Goal: Task Accomplishment & Management: Manage account settings

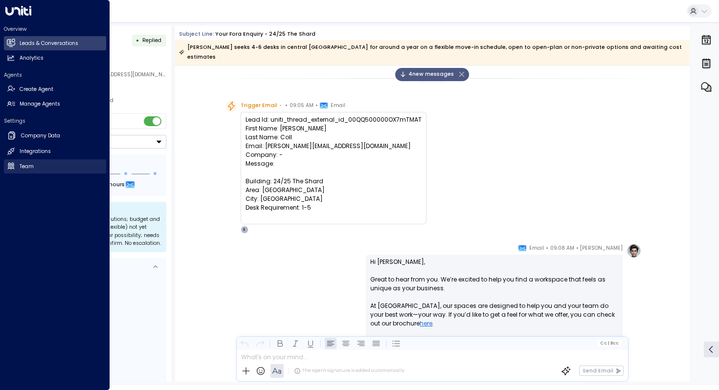
click at [20, 164] on h2 "Team" at bounding box center [27, 167] width 14 height 8
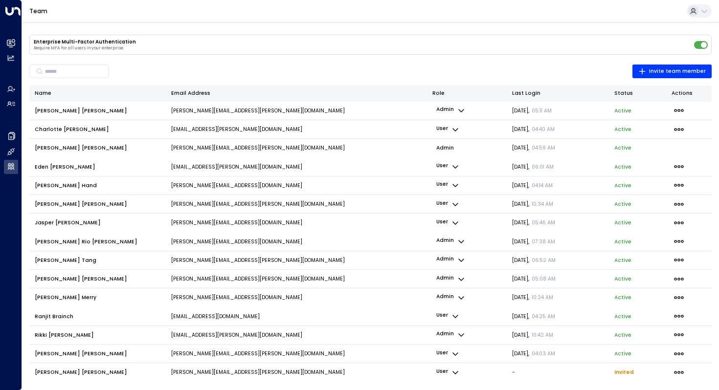
click at [456, 370] on icon "button" at bounding box center [456, 373] width 8 height 8
click at [678, 371] on div at bounding box center [359, 195] width 719 height 390
drag, startPoint x: 257, startPoint y: 373, endPoint x: 165, endPoint y: 375, distance: 92.5
click at [165, 375] on tr "Ross McLean [EMAIL_ADDRESS][PERSON_NAME][DOMAIN_NAME] user - Invited" at bounding box center [370, 373] width 683 height 19
copy tr "[PERSON_NAME][EMAIL_ADDRESS][PERSON_NAME][DOMAIN_NAME]"
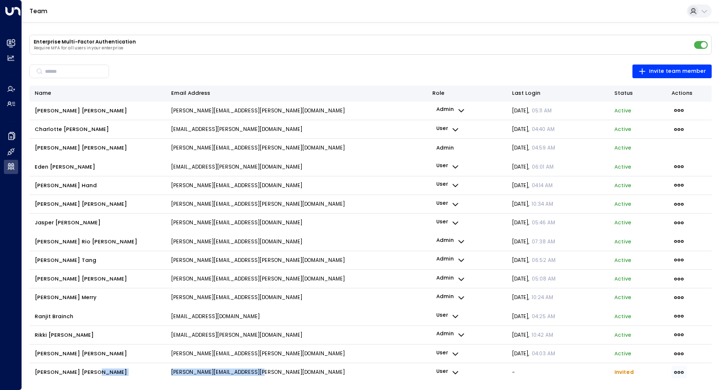
click at [676, 368] on icon "button" at bounding box center [679, 372] width 11 height 11
click at [653, 374] on span "Delete Invite" at bounding box center [640, 376] width 26 height 4
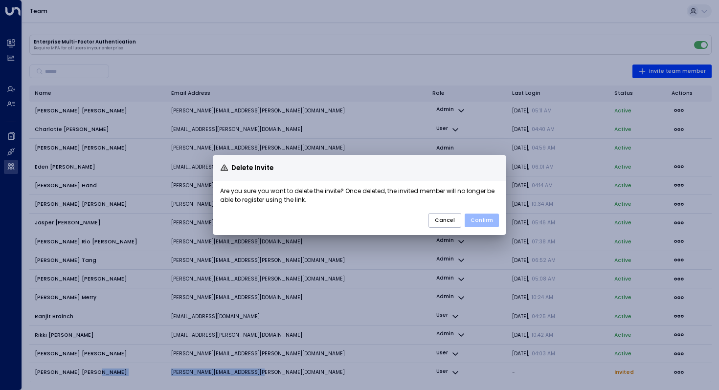
click at [478, 222] on button "Confirm" at bounding box center [482, 221] width 34 height 14
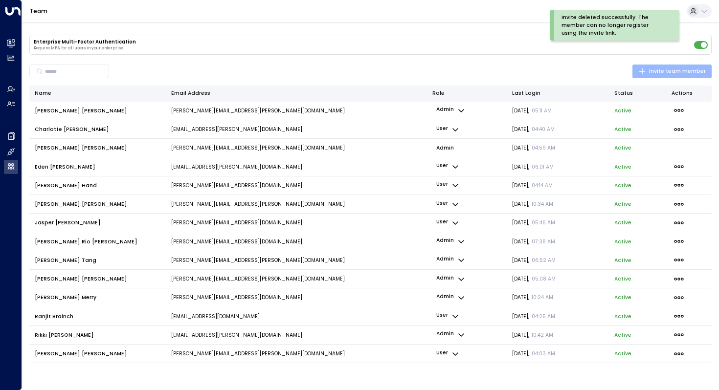
click at [670, 76] on button "Invite team member" at bounding box center [672, 72] width 79 height 14
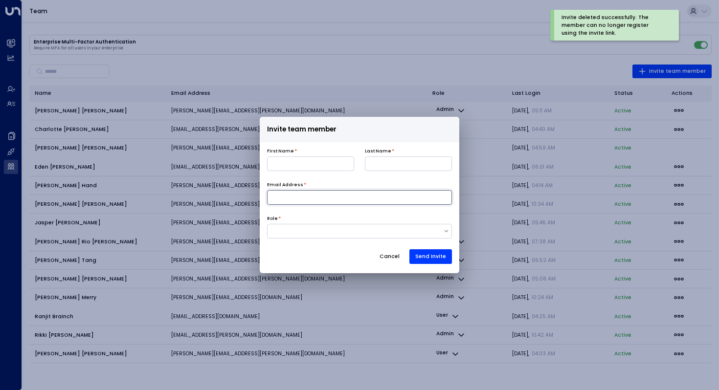
click at [305, 198] on input at bounding box center [359, 197] width 185 height 15
paste input "**********"
type input "**********"
click at [299, 231] on div at bounding box center [356, 232] width 176 height 8
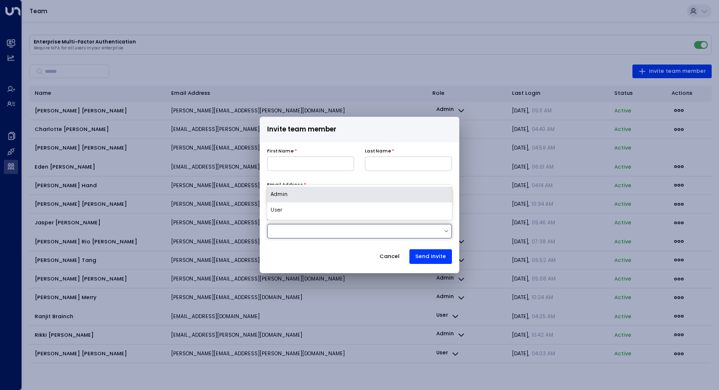
click at [304, 195] on div "Admin" at bounding box center [359, 195] width 185 height 16
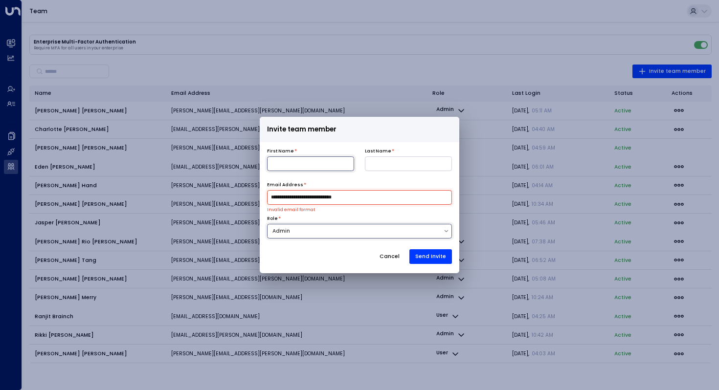
click at [303, 164] on input at bounding box center [310, 164] width 87 height 15
type input "****"
click at [416, 163] on input at bounding box center [408, 164] width 87 height 15
type input "******"
click at [271, 196] on input "**********" at bounding box center [359, 197] width 185 height 15
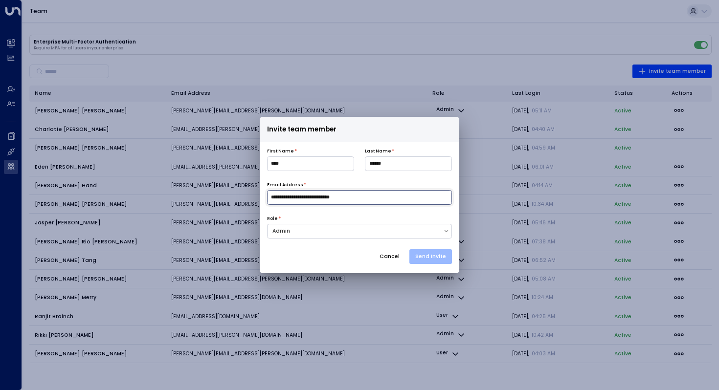
type input "**********"
click at [452, 254] on button "Send Invite" at bounding box center [431, 257] width 43 height 15
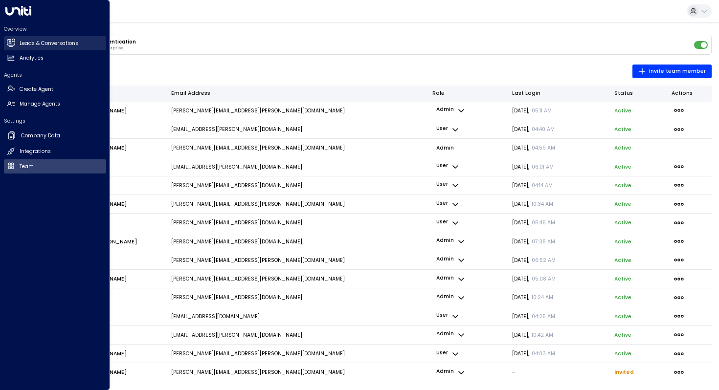
click at [12, 43] on icon at bounding box center [11, 43] width 8 height 6
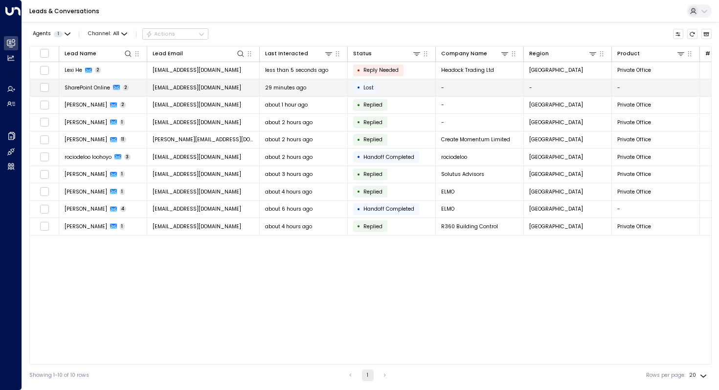
click at [77, 90] on span "SharePoint Online" at bounding box center [88, 87] width 46 height 7
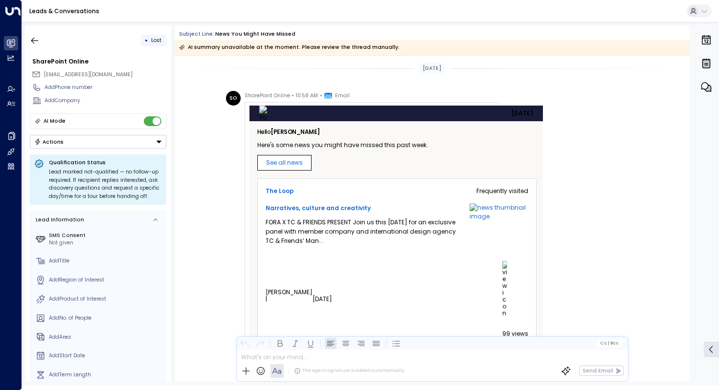
scroll to position [630, 0]
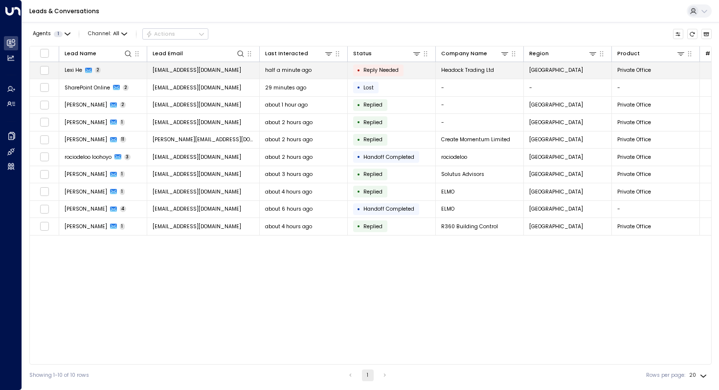
click at [69, 68] on span "Lexi He" at bounding box center [74, 70] width 18 height 7
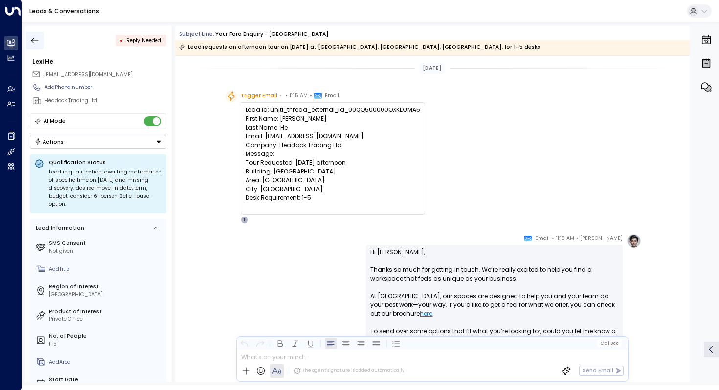
click at [34, 37] on icon "button" at bounding box center [35, 41] width 10 height 10
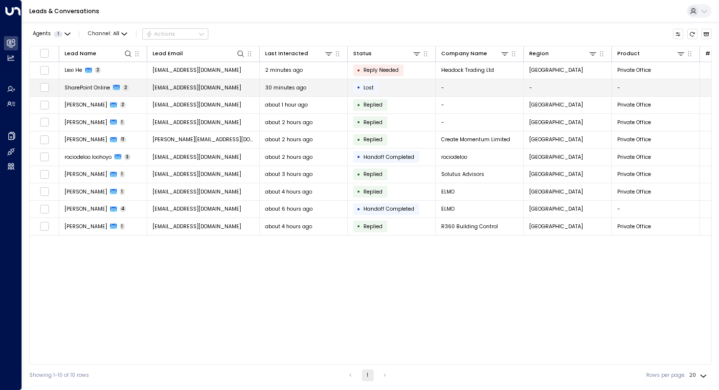
click at [100, 88] on span "SharePoint Online" at bounding box center [88, 87] width 46 height 7
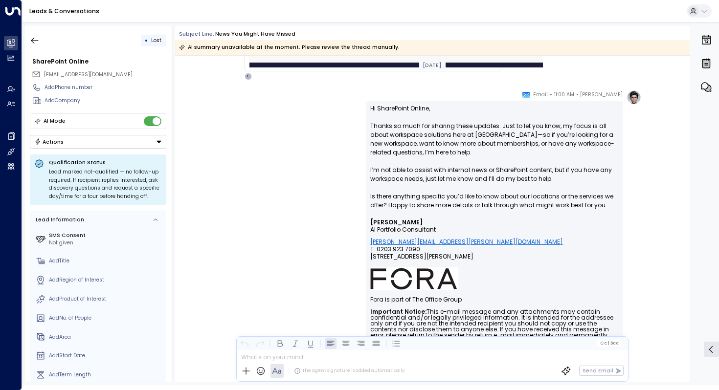
scroll to position [929, 0]
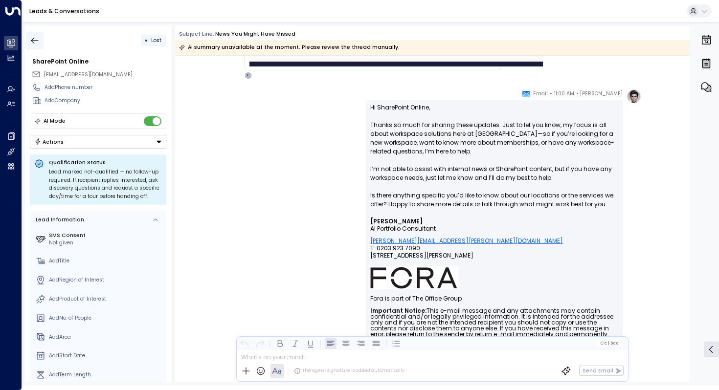
click at [30, 37] on icon "button" at bounding box center [35, 41] width 10 height 10
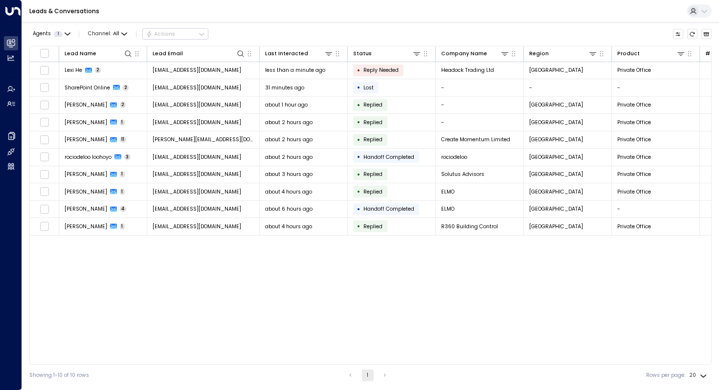
click at [706, 12] on icon at bounding box center [705, 11] width 8 height 8
click at [446, 23] on div at bounding box center [359, 195] width 719 height 390
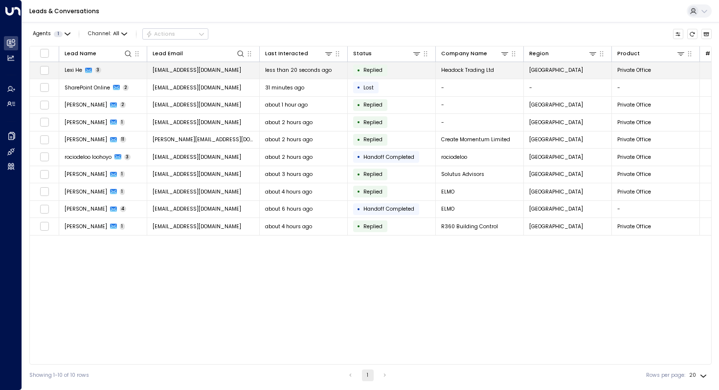
click at [69, 70] on span "Lexi He" at bounding box center [74, 70] width 18 height 7
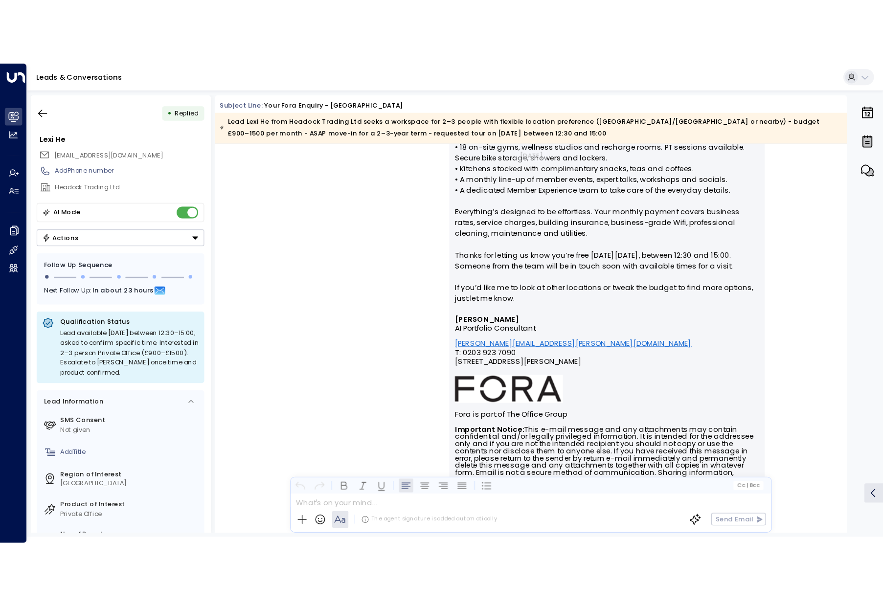
scroll to position [956, 0]
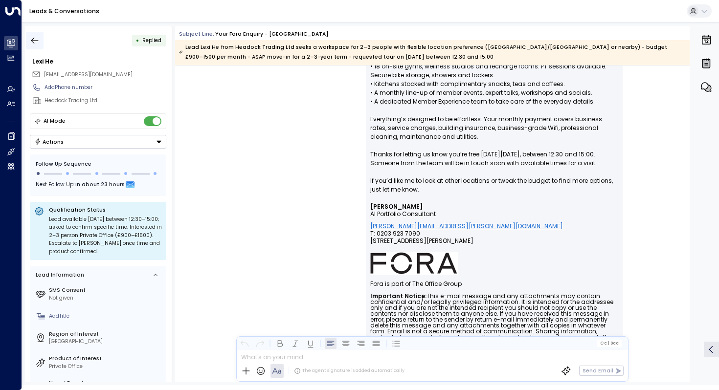
click at [33, 40] on icon "button" at bounding box center [35, 41] width 10 height 10
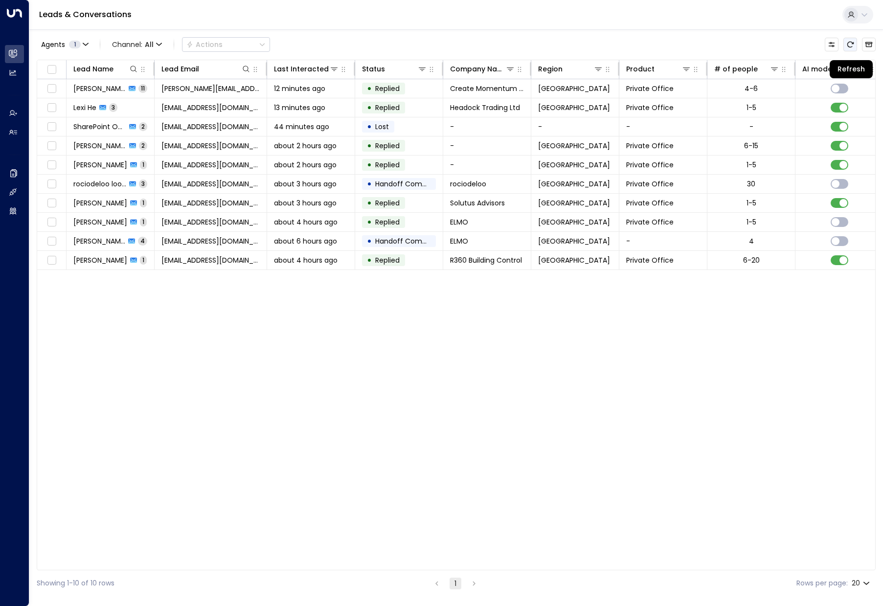
click at [719, 41] on icon "Refresh" at bounding box center [850, 45] width 8 height 8
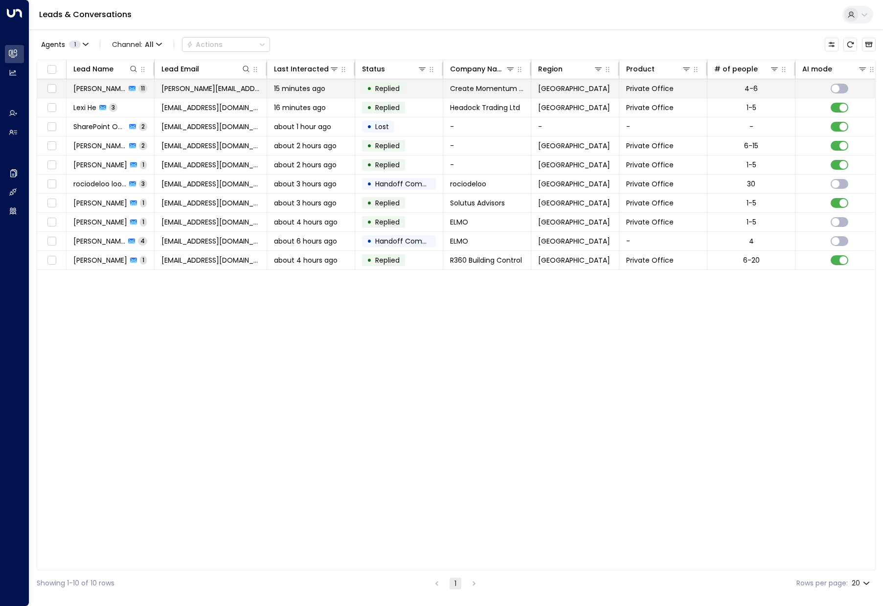
click at [98, 88] on span "[PERSON_NAME]" at bounding box center [99, 89] width 52 height 10
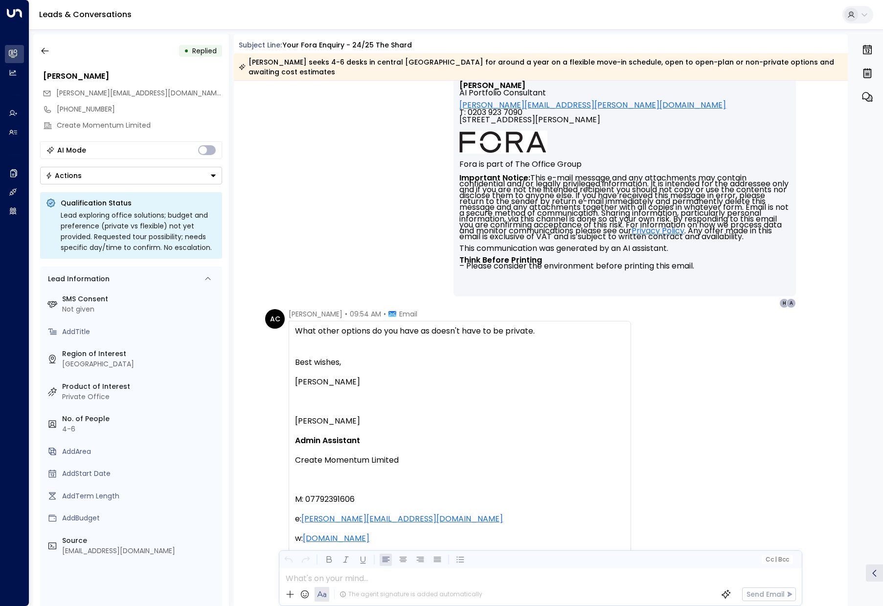
scroll to position [3535, 0]
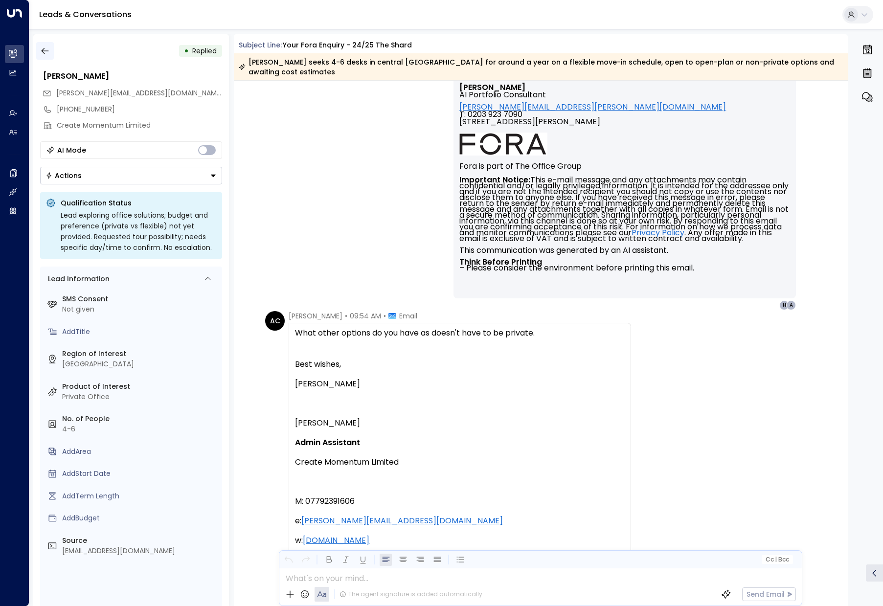
click at [42, 46] on icon "button" at bounding box center [45, 51] width 10 height 10
